Goal: Transaction & Acquisition: Purchase product/service

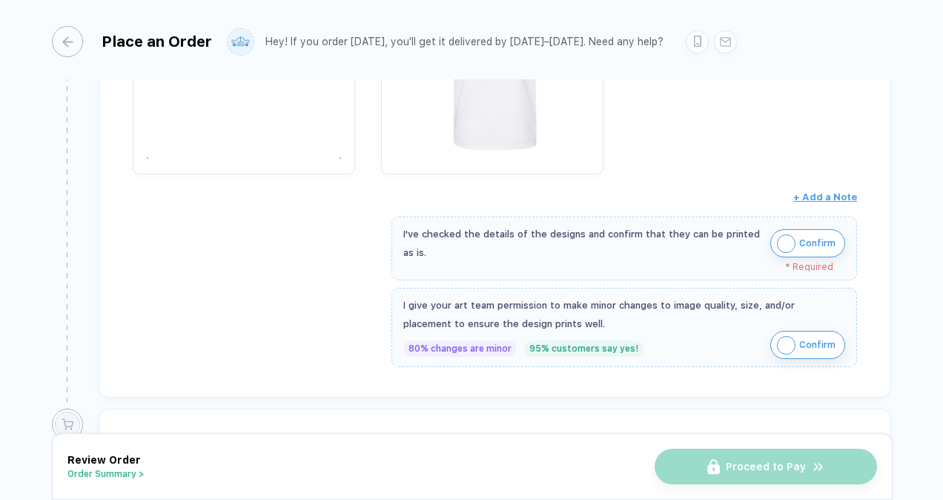
scroll to position [456, 0]
click at [788, 237] on img "button" at bounding box center [786, 242] width 19 height 19
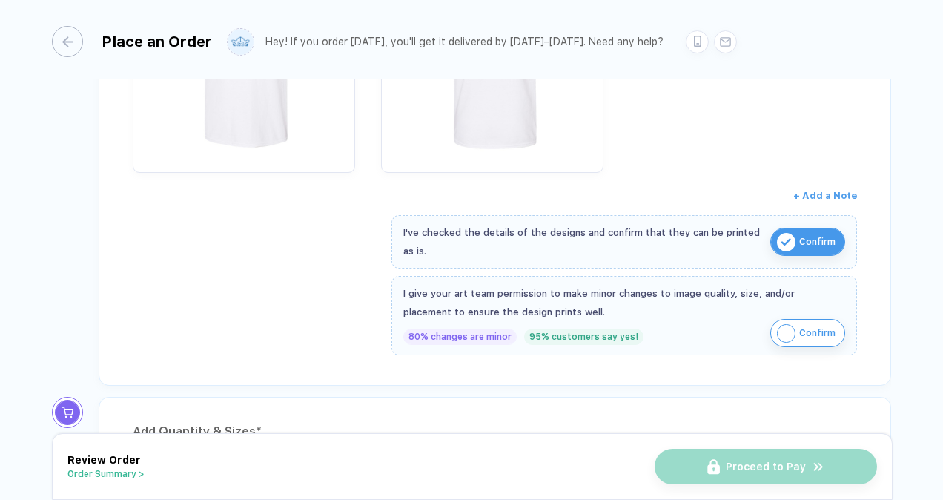
click at [789, 324] on img "button" at bounding box center [786, 333] width 19 height 19
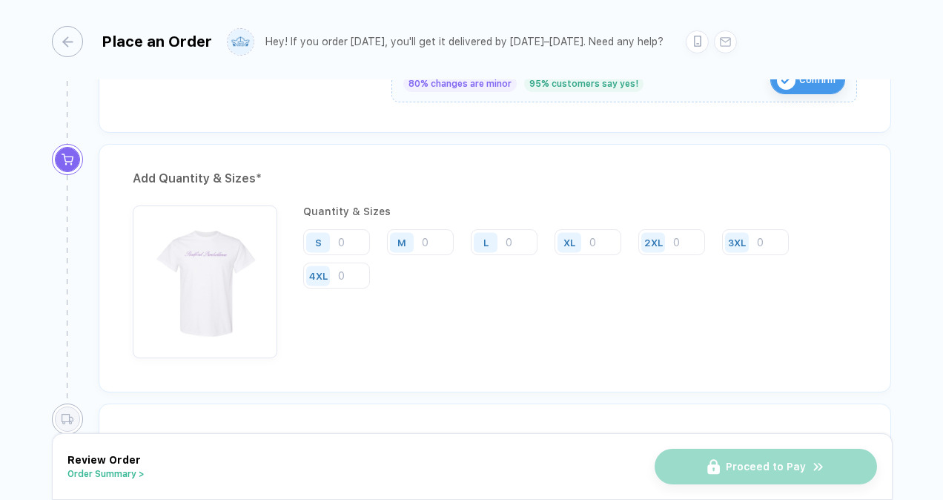
scroll to position [710, 0]
click at [352, 228] on input "number" at bounding box center [336, 241] width 67 height 26
type input "5"
click at [516, 234] on input "number" at bounding box center [504, 241] width 67 height 26
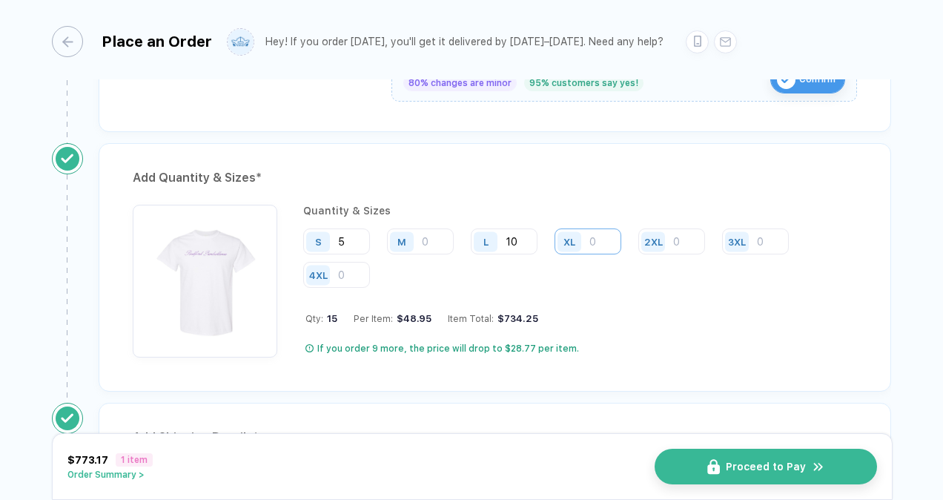
type input "10"
click at [595, 234] on input "number" at bounding box center [588, 241] width 67 height 26
type input "5"
click at [777, 467] on span "Proceed to Pay" at bounding box center [775, 467] width 80 height 12
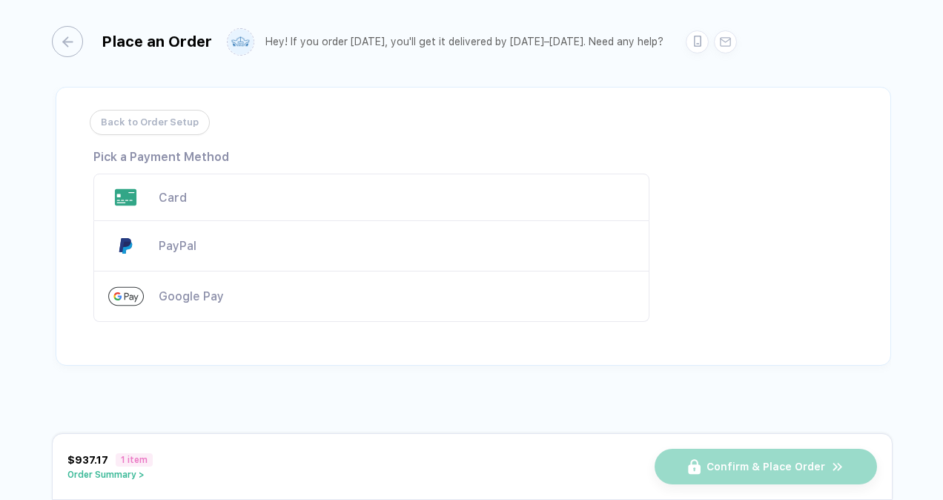
click at [427, 194] on div "Card" at bounding box center [397, 198] width 476 height 14
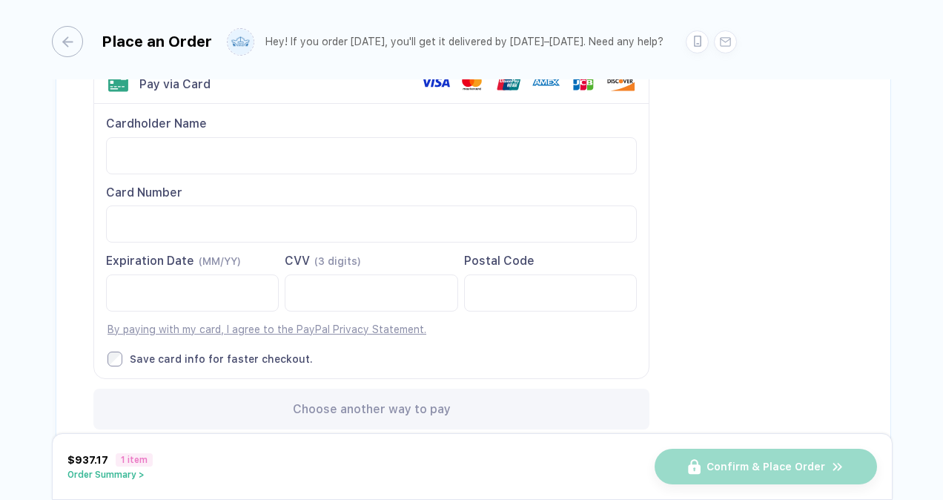
scroll to position [111, 0]
click at [541, 346] on div "Cardholder Name Card Number Expiration Date (MM/YY)" at bounding box center [371, 240] width 555 height 274
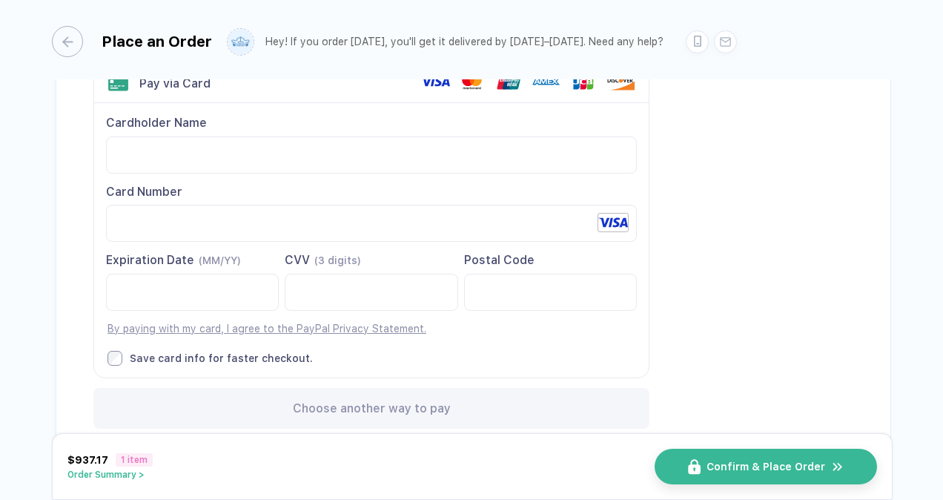
click at [794, 263] on div "Back to Order Setup Visa MasterCard Union Pay American Express JCB Discover Din…" at bounding box center [474, 217] width 836 height 483
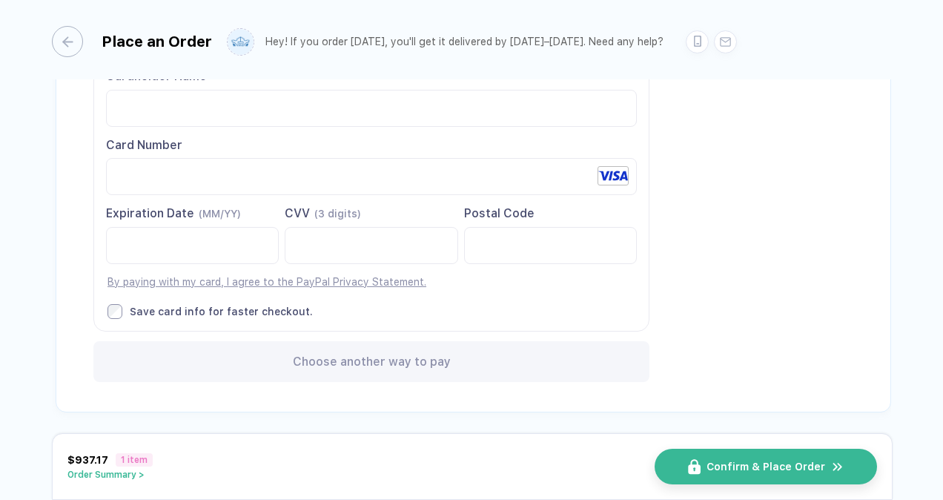
scroll to position [0, 0]
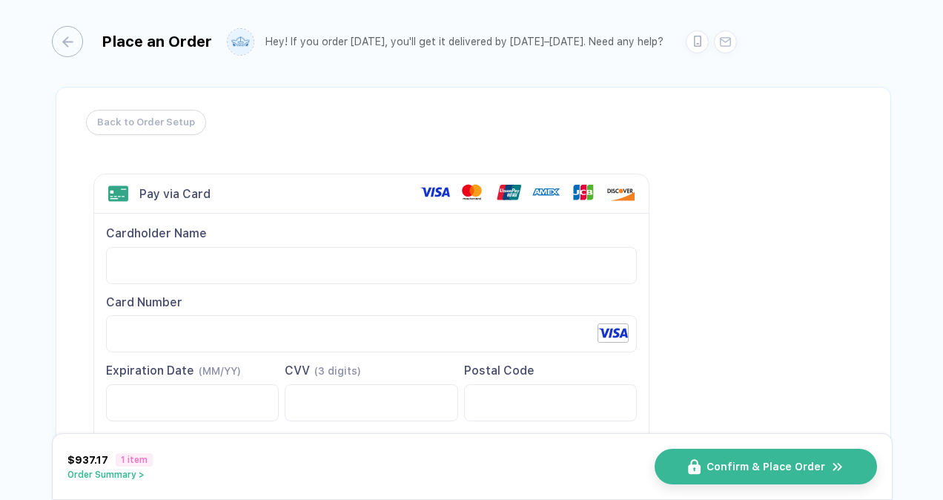
click at [145, 122] on span "Back to Order Setup" at bounding box center [146, 123] width 98 height 24
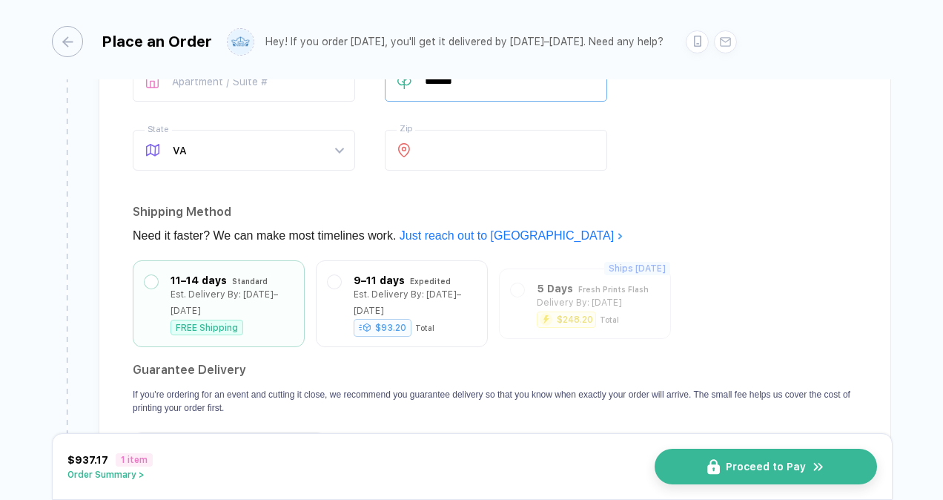
scroll to position [1192, 0]
click at [455, 315] on div "$93.20 Total" at bounding box center [415, 323] width 122 height 16
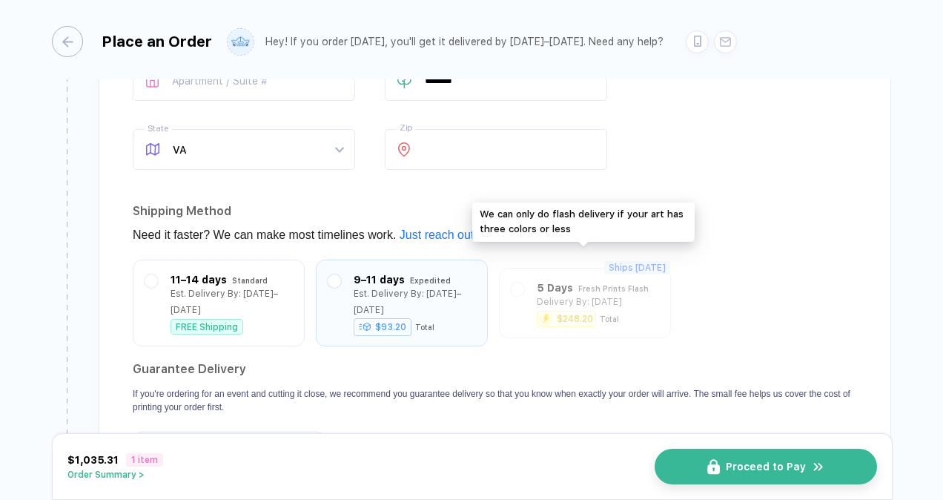
click at [596, 307] on div "Ships [DATE] 5 Days Fresh Prints Flash Delivery By: [DATE] $248.20 Total" at bounding box center [585, 303] width 172 height 70
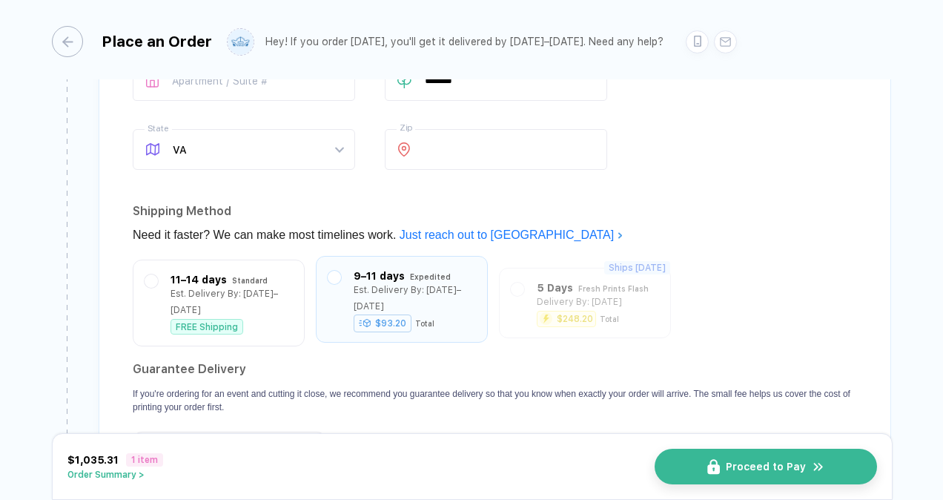
click at [453, 306] on div "9–11 days Expedited Est. Delivery By: [DATE]–[DATE] $93.20 Total" at bounding box center [402, 299] width 172 height 87
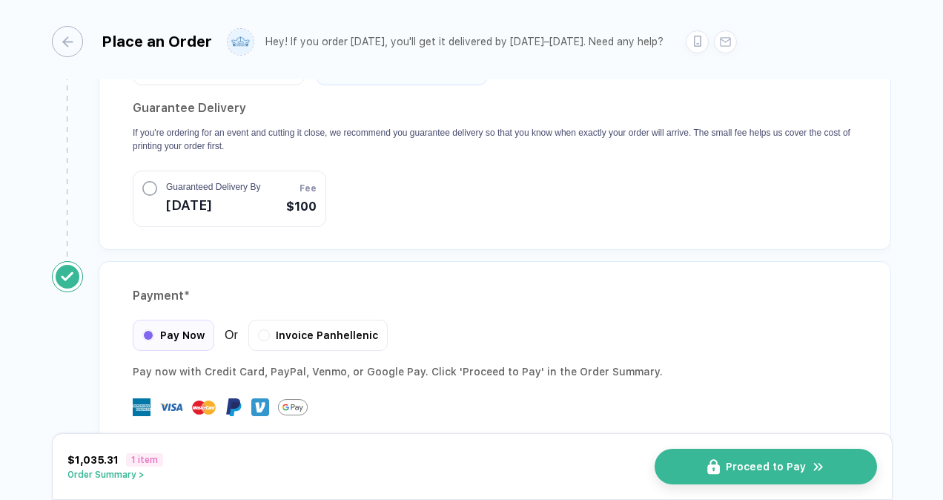
scroll to position [1462, 0]
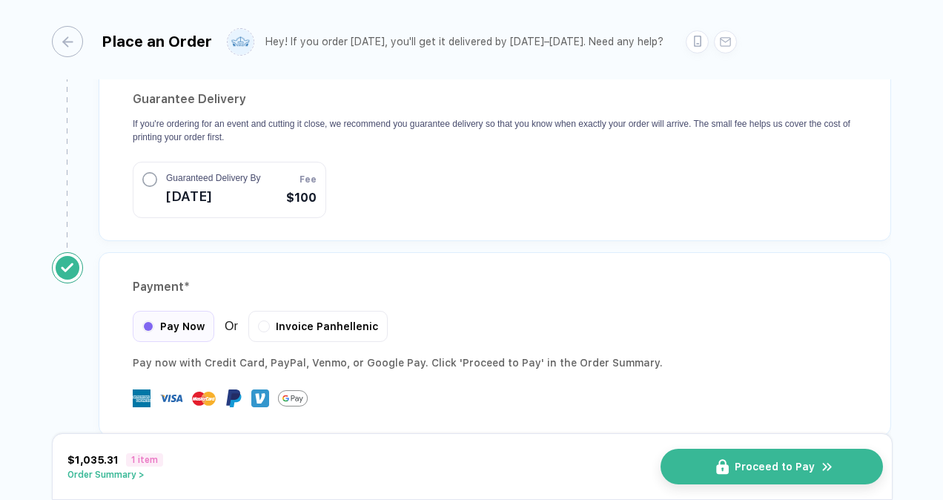
click at [731, 467] on button "Proceed to Pay" at bounding box center [772, 467] width 223 height 36
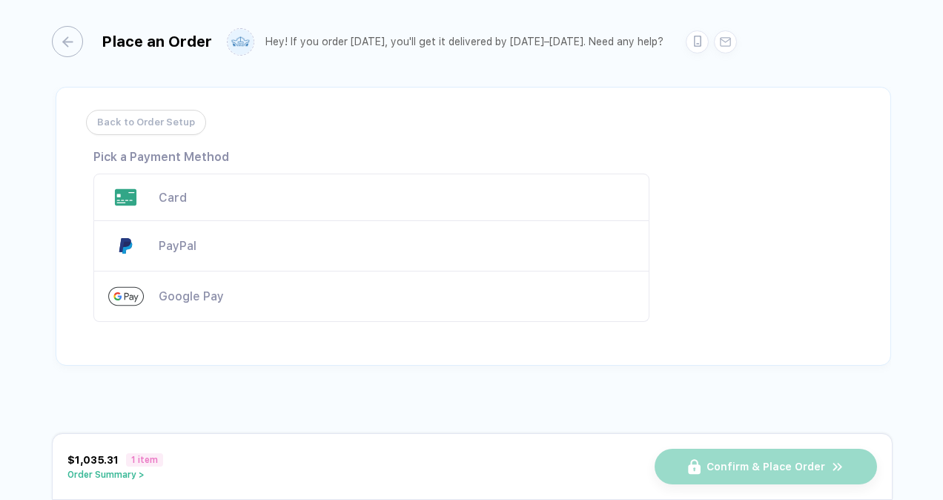
click at [131, 128] on span "Back to Order Setup" at bounding box center [146, 123] width 98 height 24
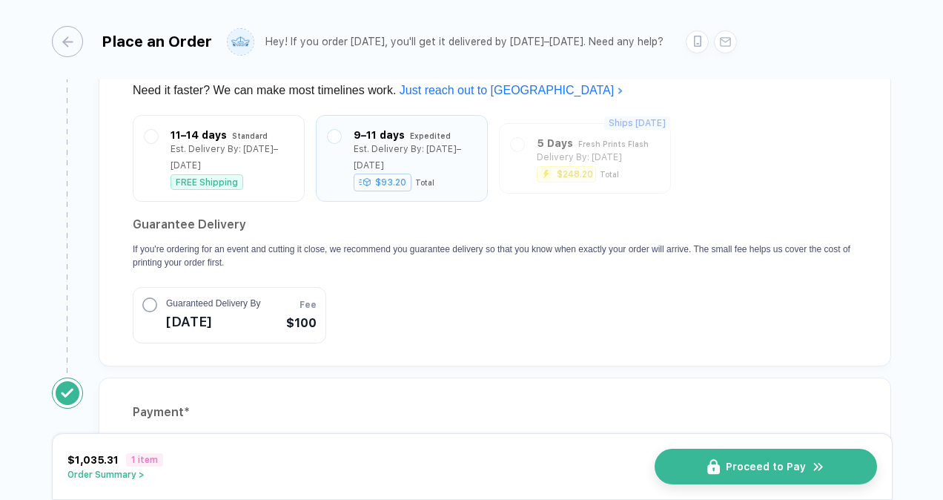
scroll to position [1344, 0]
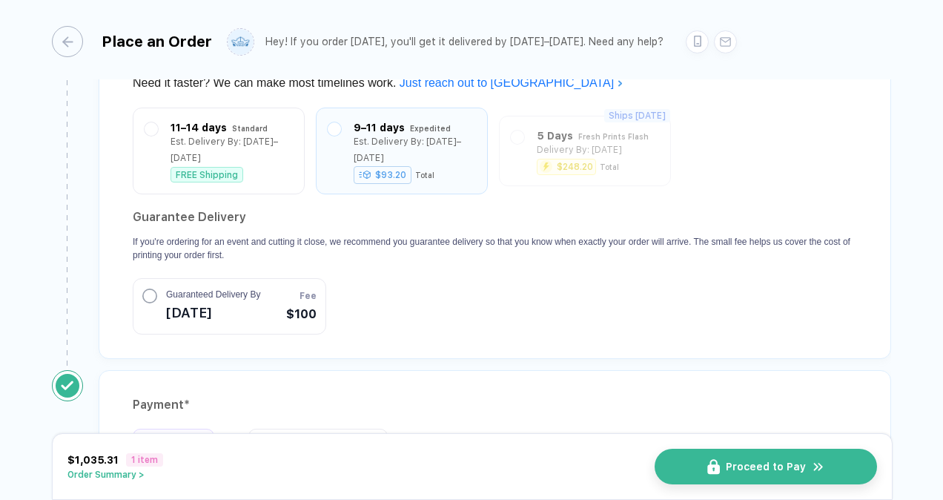
click at [257, 301] on span "[DATE]" at bounding box center [213, 313] width 94 height 24
click at [441, 136] on div "Est. Delivery By: [DATE]–[DATE]" at bounding box center [415, 146] width 122 height 33
click at [223, 301] on span "[DATE]" at bounding box center [213, 313] width 94 height 24
click at [233, 301] on span "[DATE]" at bounding box center [213, 313] width 94 height 24
click at [397, 116] on div "9–11 days" at bounding box center [379, 124] width 51 height 16
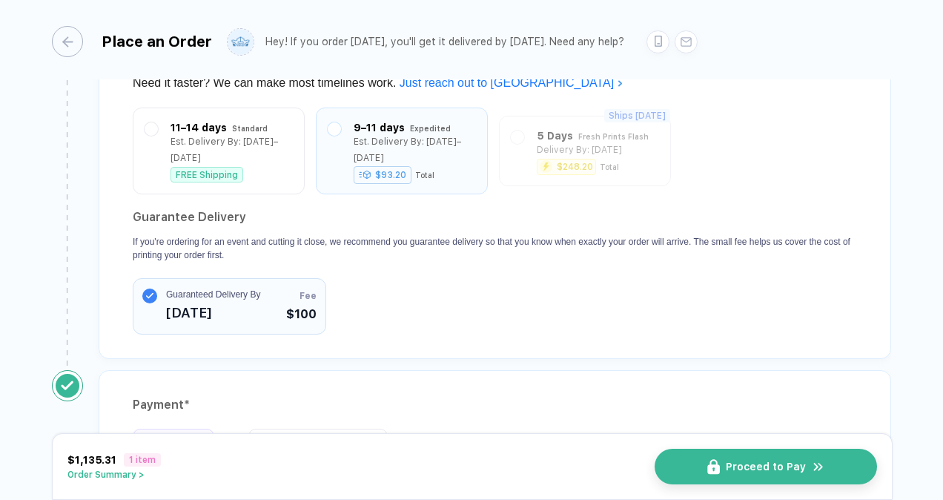
click at [251, 288] on span "Guaranteed Delivery By" at bounding box center [213, 294] width 94 height 13
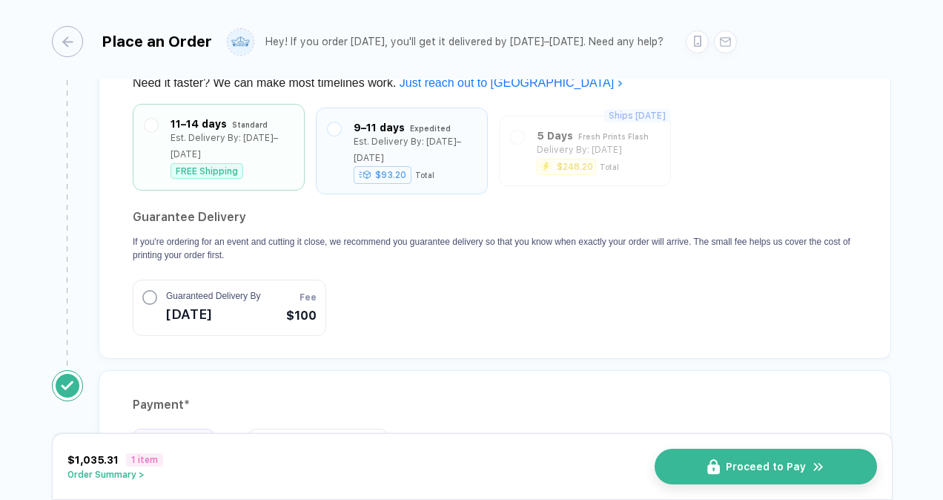
click at [266, 158] on div "11–14 days Standard Est. Delivery By: [DATE]–[DATE] FREE Shipping" at bounding box center [219, 147] width 172 height 87
click at [275, 163] on div "FREE Shipping" at bounding box center [232, 171] width 122 height 16
click at [413, 130] on div "Est. Delivery By: [DATE]–[DATE]" at bounding box center [415, 146] width 122 height 33
click at [237, 163] on div "FREE Shipping" at bounding box center [207, 171] width 73 height 16
click at [243, 288] on span "Guaranteed Delivery By" at bounding box center [213, 294] width 94 height 13
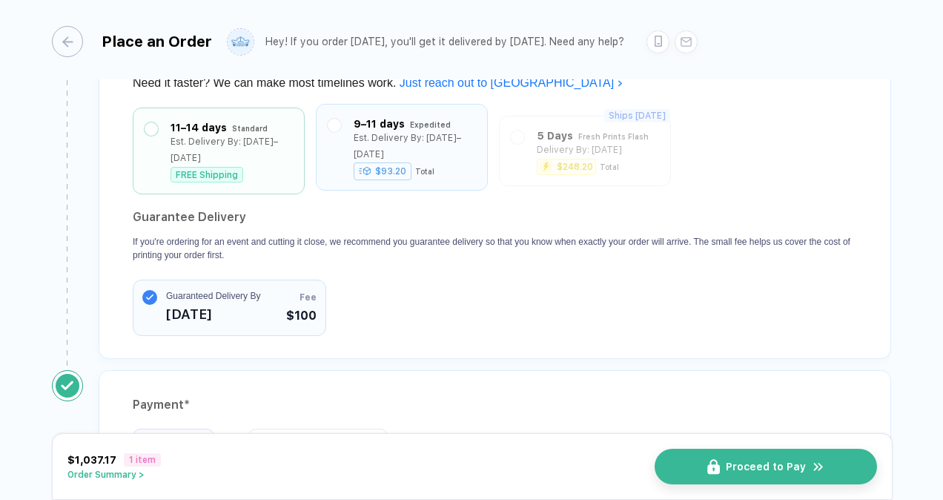
click at [464, 145] on div "9–11 days Expedited Est. Delivery By: [DATE]–[DATE] $93.20 Total" at bounding box center [402, 147] width 148 height 63
click at [705, 463] on button "Proceed to Pay" at bounding box center [772, 467] width 223 height 36
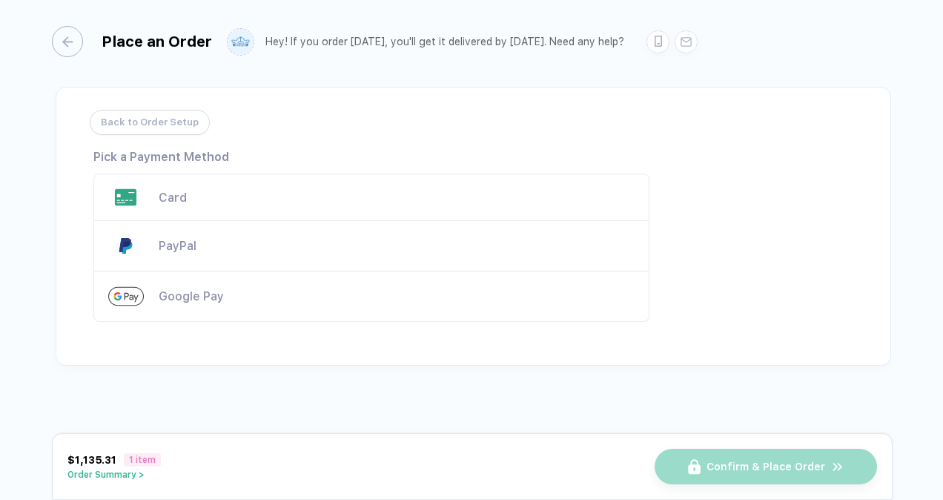
click at [193, 194] on div "Card" at bounding box center [397, 198] width 476 height 14
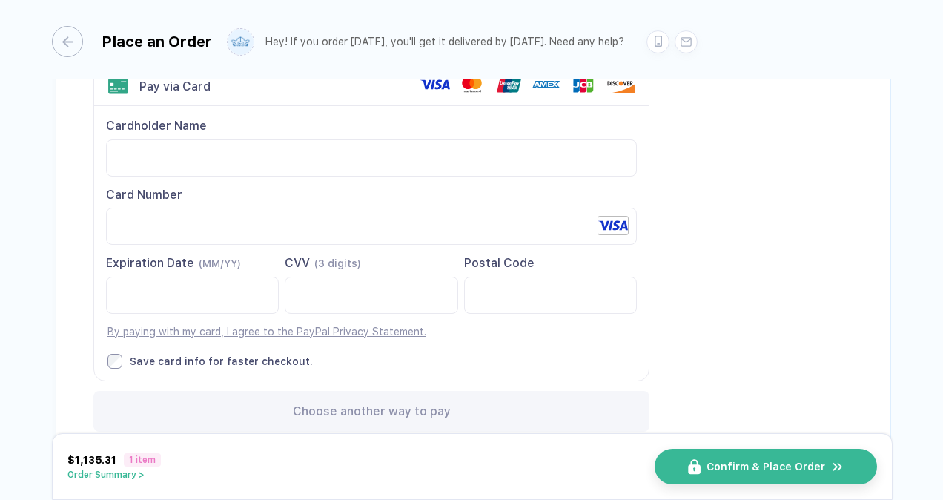
scroll to position [157, 0]
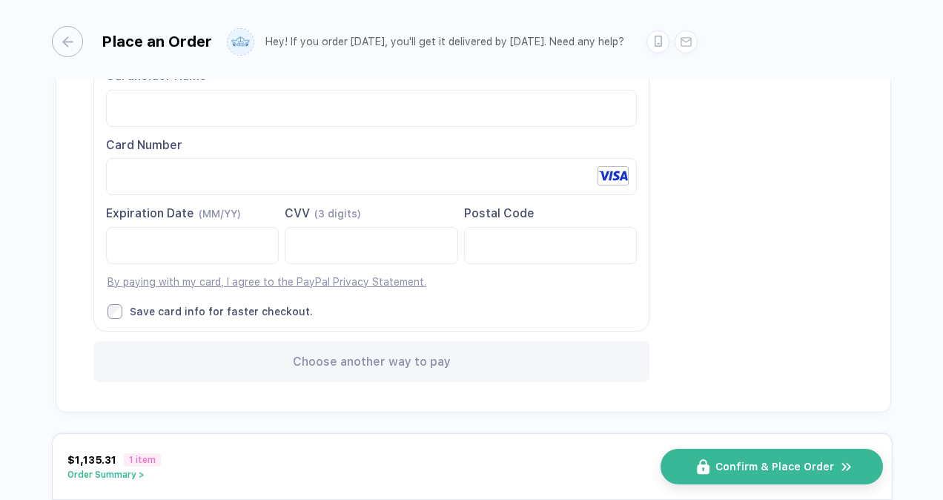
click at [805, 469] on span "Confirm & Place Order" at bounding box center [775, 467] width 119 height 12
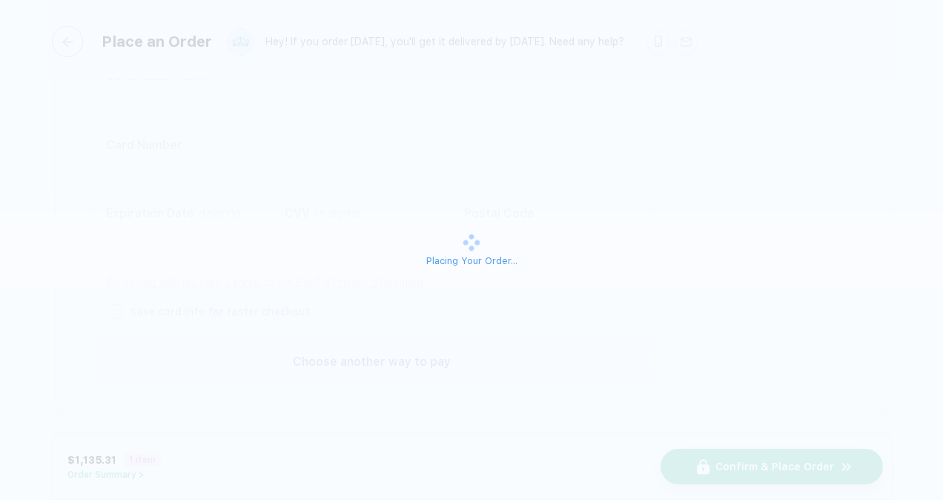
scroll to position [0, 0]
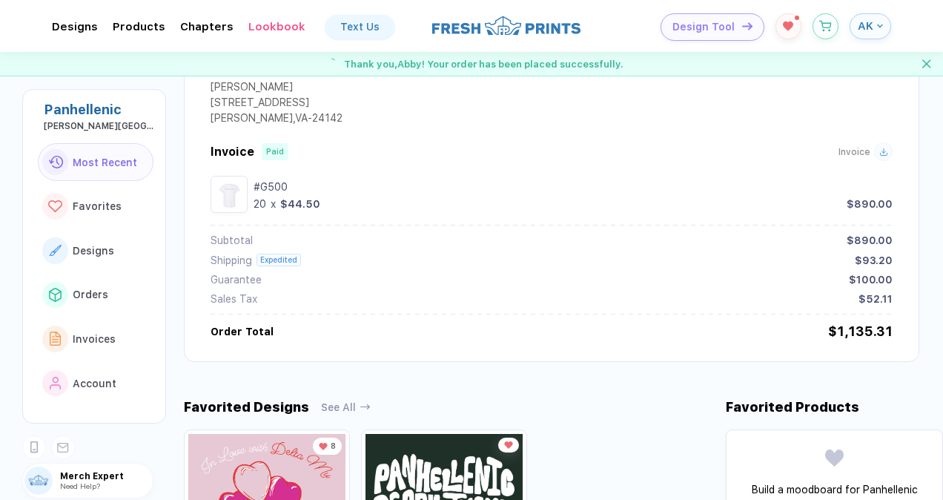
scroll to position [452, 0]
